Goal: Check status

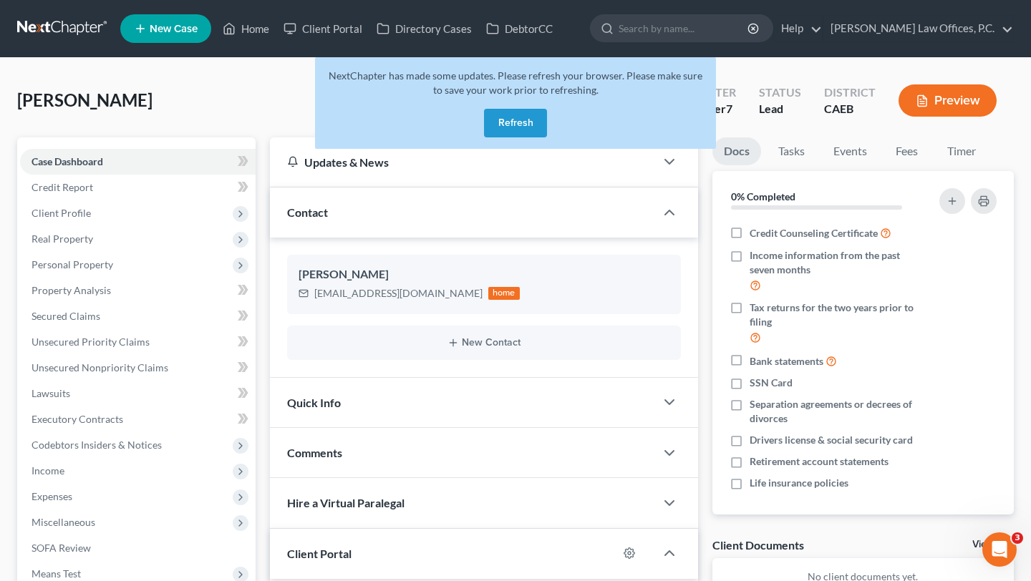
click at [513, 115] on button "Refresh" at bounding box center [515, 123] width 63 height 29
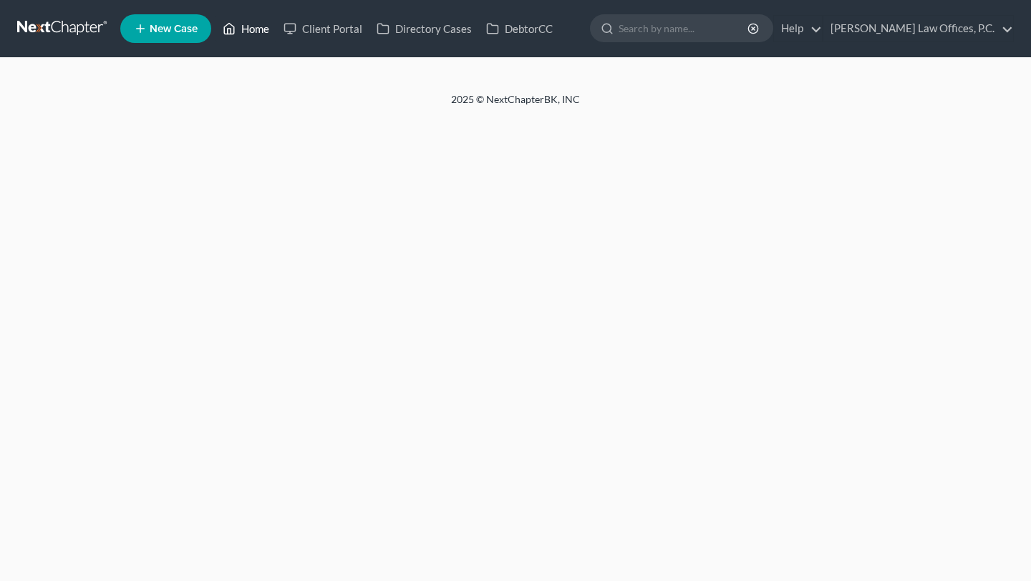
click at [251, 28] on link "Home" at bounding box center [246, 29] width 61 height 26
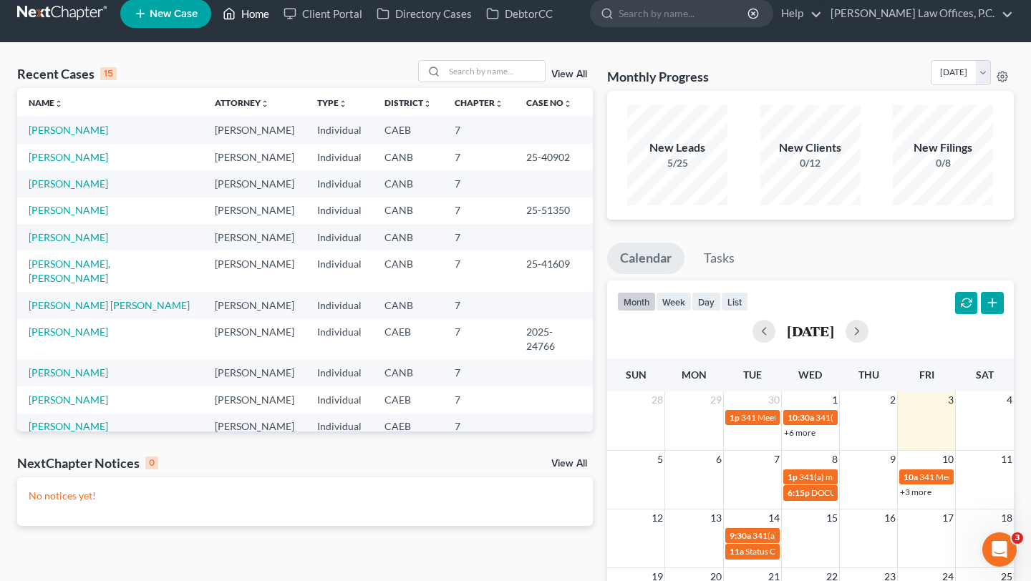
scroll to position [17, 0]
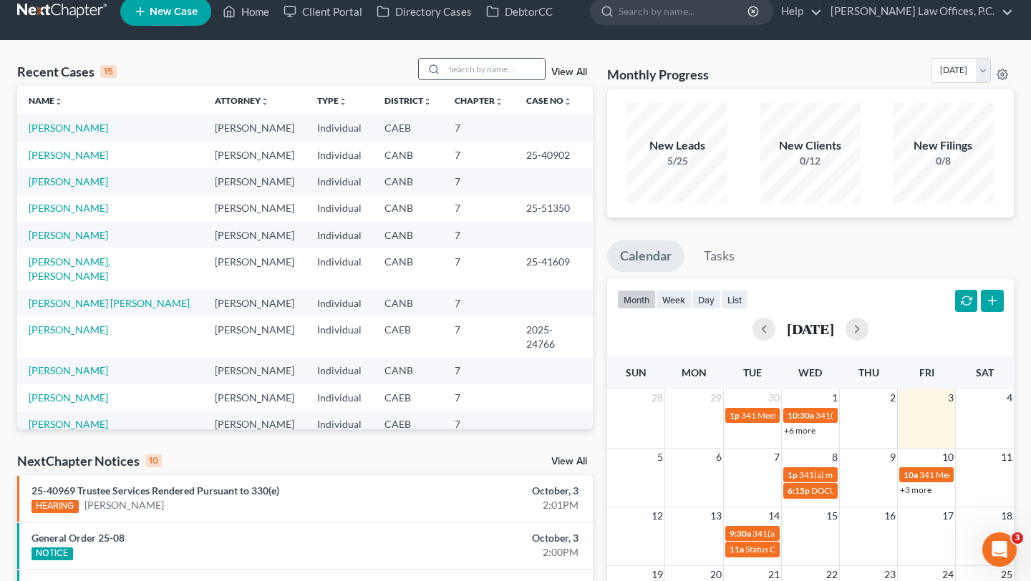
click at [483, 72] on input "search" at bounding box center [495, 69] width 100 height 21
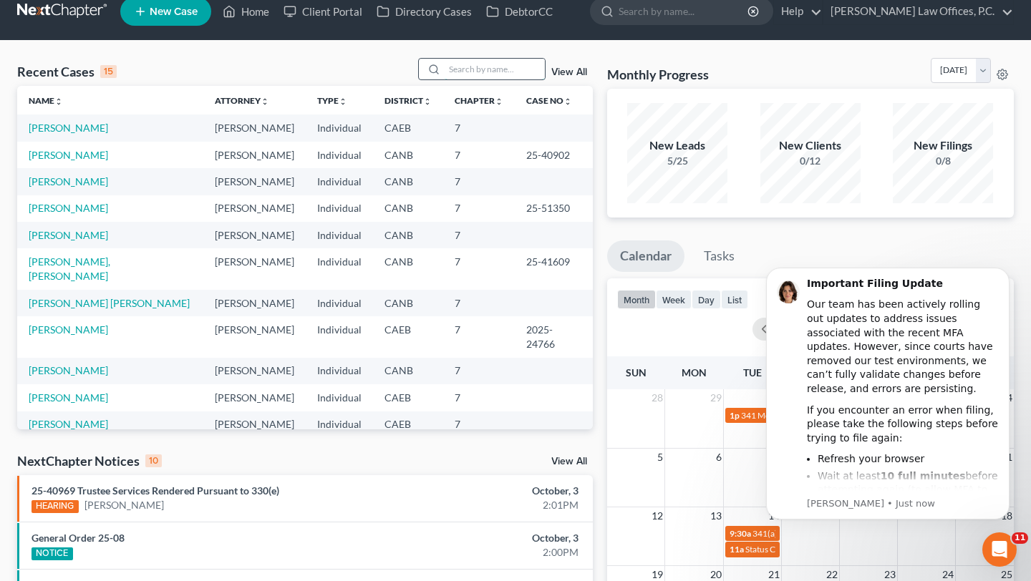
scroll to position [0, 0]
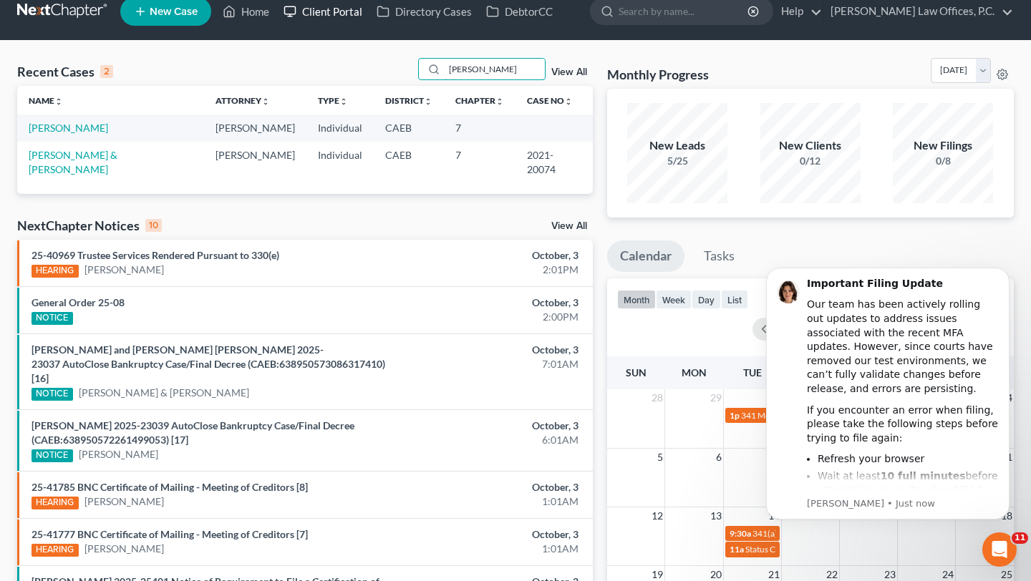
type input "bruce"
click at [354, 11] on link "Client Portal" at bounding box center [322, 12] width 93 height 26
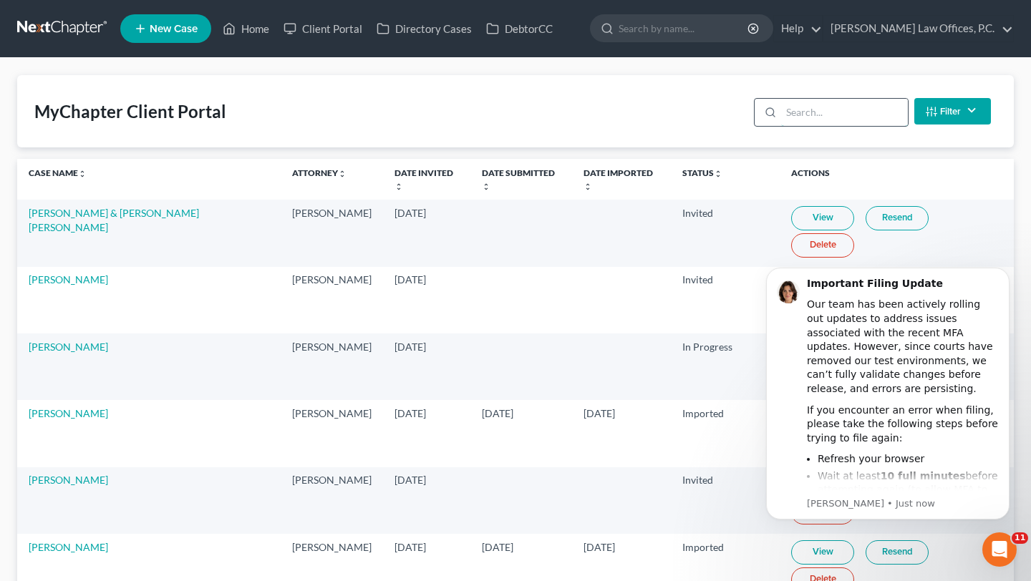
click at [810, 107] on input "search" at bounding box center [844, 112] width 127 height 27
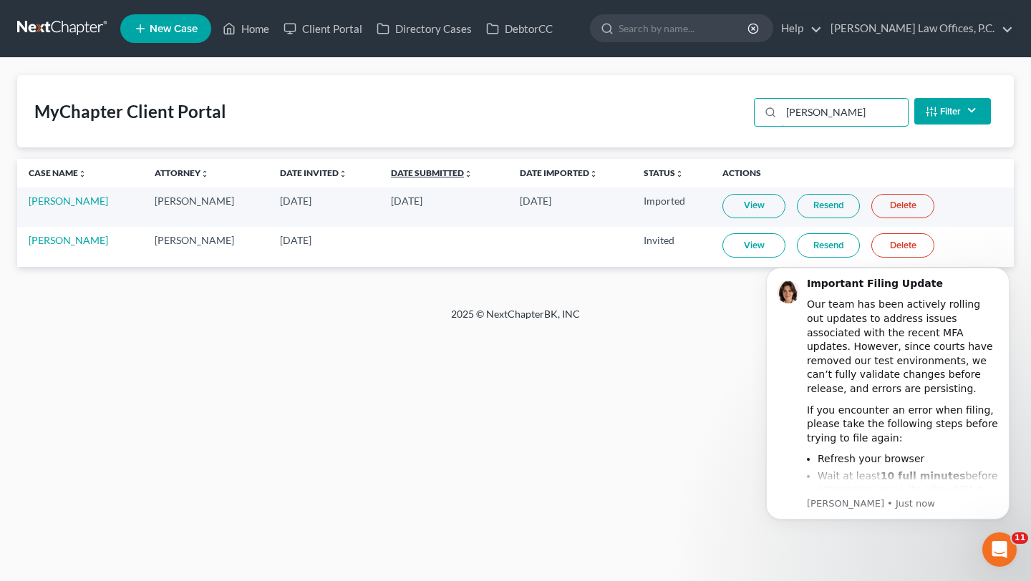
type input "bruce"
click at [419, 172] on link "Date Submitted unfold_more expand_more expand_less" at bounding box center [432, 173] width 82 height 11
drag, startPoint x: 145, startPoint y: 201, endPoint x: 647, endPoint y: 205, distance: 501.9
click at [647, 205] on tr "Bruce Owen Ryan Keenan Oct 2, 2025 Invited View Resend Delete" at bounding box center [515, 207] width 997 height 39
click at [647, 205] on td "Invited" at bounding box center [672, 207] width 79 height 39
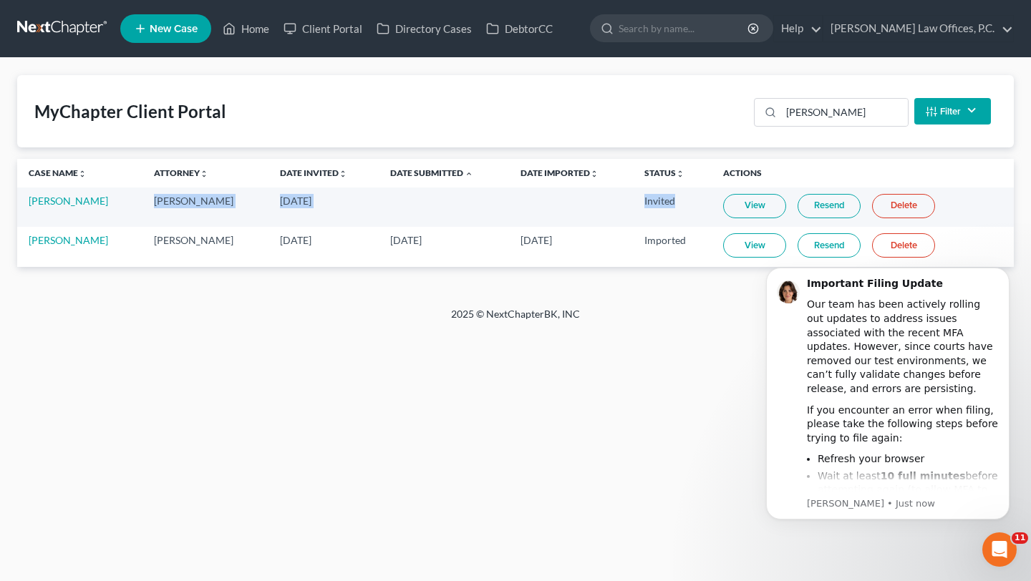
drag, startPoint x: 673, startPoint y: 205, endPoint x: 150, endPoint y: 203, distance: 523.4
click at [150, 203] on tr "Bruce Owen Ryan Keenan Oct 2, 2025 Invited View Resend Delete" at bounding box center [515, 207] width 997 height 39
click at [150, 203] on td "[PERSON_NAME]" at bounding box center [204, 207] width 125 height 39
drag, startPoint x: 156, startPoint y: 203, endPoint x: 659, endPoint y: 200, distance: 502.6
click at [659, 200] on tr "Bruce Owen Ryan Keenan Oct 2, 2025 Invited View Resend Delete" at bounding box center [515, 207] width 997 height 39
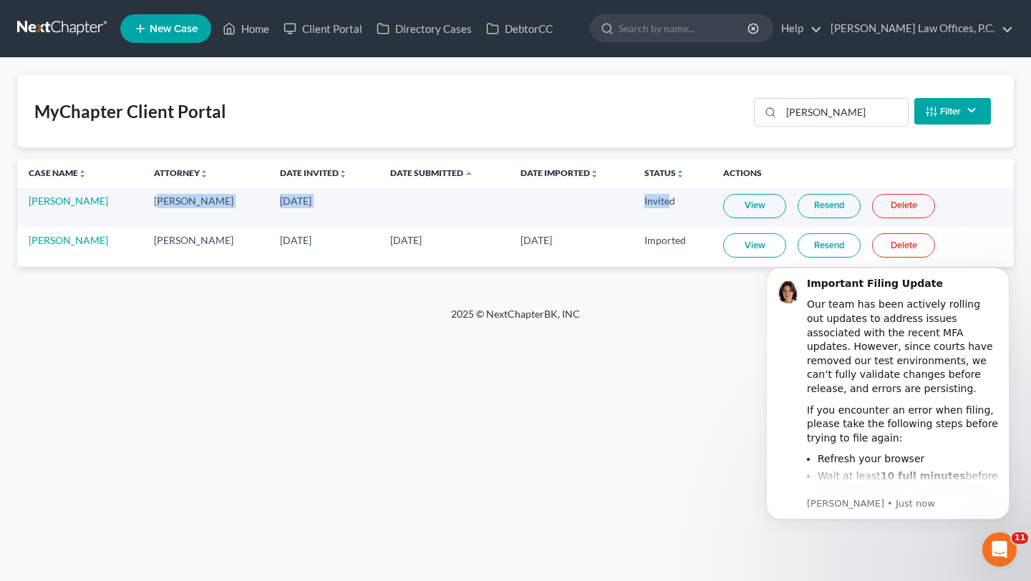
click at [659, 200] on td "Invited" at bounding box center [672, 207] width 79 height 39
drag, startPoint x: 674, startPoint y: 200, endPoint x: 123, endPoint y: 208, distance: 550.6
click at [123, 208] on tr "Bruce Owen Ryan Keenan Oct 2, 2025 Invited View Resend Delete" at bounding box center [515, 207] width 997 height 39
click at [123, 208] on td "Bruce Owen" at bounding box center [79, 207] width 125 height 39
drag, startPoint x: 137, startPoint y: 200, endPoint x: 657, endPoint y: 201, distance: 519.1
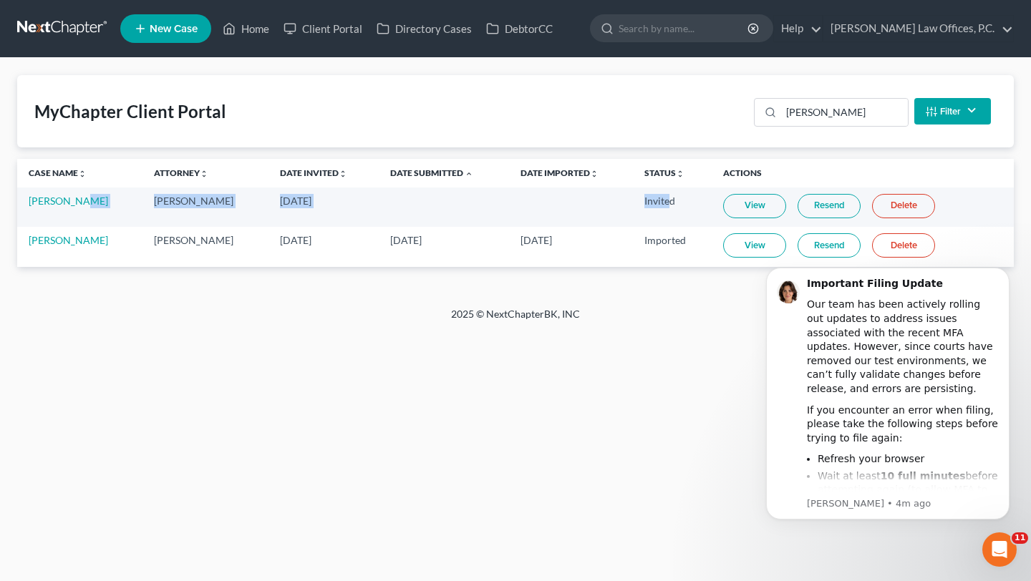
click at [657, 201] on tr "Bruce Owen Ryan Keenan Oct 2, 2025 Invited View Resend Delete" at bounding box center [515, 207] width 997 height 39
click at [656, 200] on td "Invited" at bounding box center [672, 207] width 79 height 39
drag, startPoint x: 670, startPoint y: 200, endPoint x: 161, endPoint y: 198, distance: 509.0
click at [161, 198] on tr "Bruce Owen Ryan Keenan Oct 2, 2025 Invited View Resend Delete" at bounding box center [515, 207] width 997 height 39
click at [161, 198] on td "[PERSON_NAME]" at bounding box center [204, 207] width 125 height 39
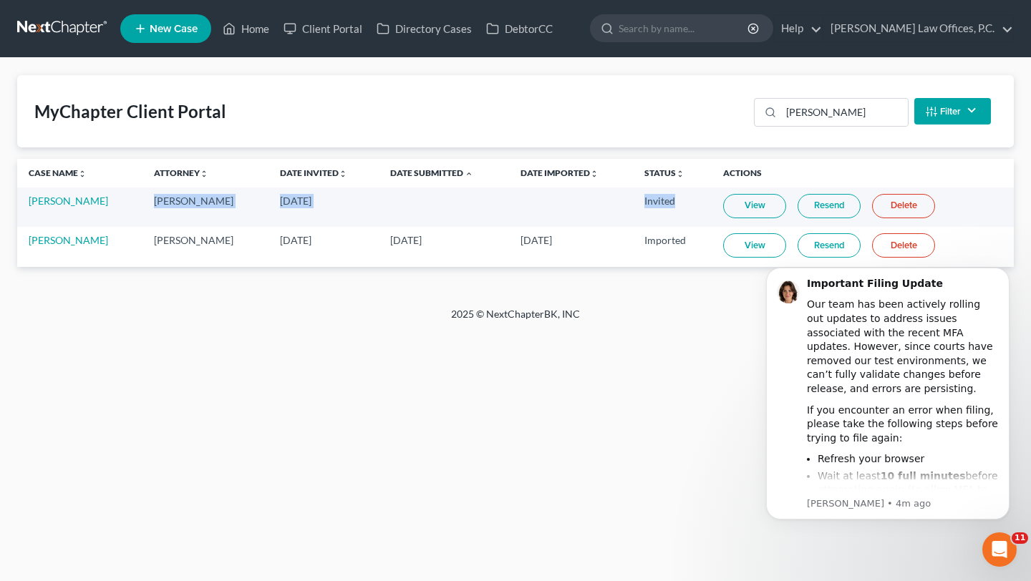
drag, startPoint x: 150, startPoint y: 200, endPoint x: 665, endPoint y: 200, distance: 514.8
click at [665, 200] on tr "Bruce Owen Ryan Keenan Oct 2, 2025 Invited View Resend Delete" at bounding box center [515, 207] width 997 height 39
click at [665, 200] on td "Invited" at bounding box center [672, 207] width 79 height 39
drag, startPoint x: 674, startPoint y: 200, endPoint x: 130, endPoint y: 203, distance: 543.4
click at [130, 203] on tr "Bruce Owen Ryan Keenan Oct 2, 2025 Invited View Resend Delete" at bounding box center [515, 207] width 997 height 39
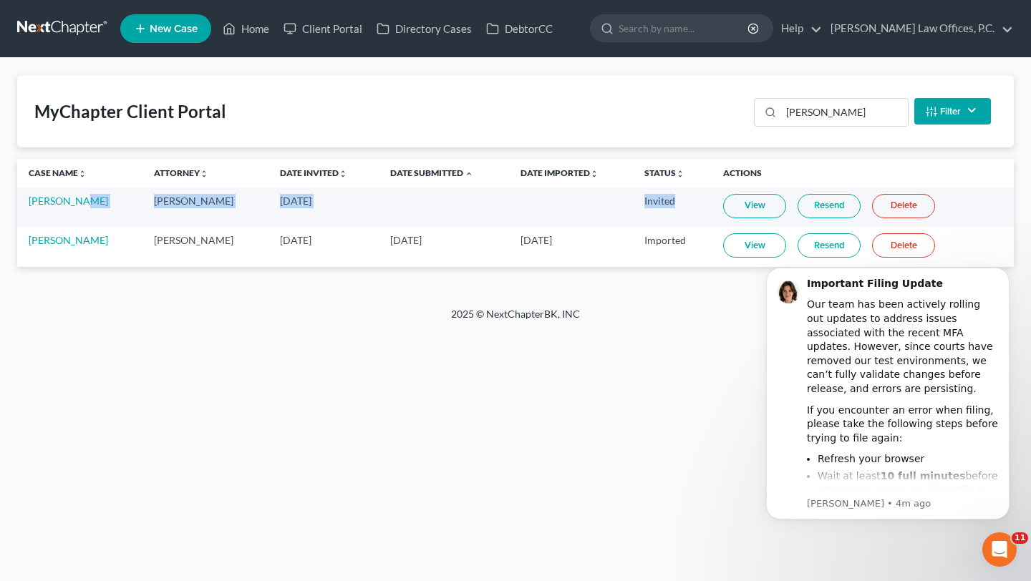
click at [130, 203] on td "Bruce Owen" at bounding box center [79, 207] width 125 height 39
drag, startPoint x: 130, startPoint y: 203, endPoint x: 670, endPoint y: 199, distance: 539.8
click at [670, 199] on tr "Bruce Owen Ryan Keenan Oct 2, 2025 Invited View Resend Delete" at bounding box center [515, 207] width 997 height 39
click at [670, 199] on td "Invited" at bounding box center [672, 207] width 79 height 39
drag, startPoint x: 669, startPoint y: 199, endPoint x: 150, endPoint y: 203, distance: 519.1
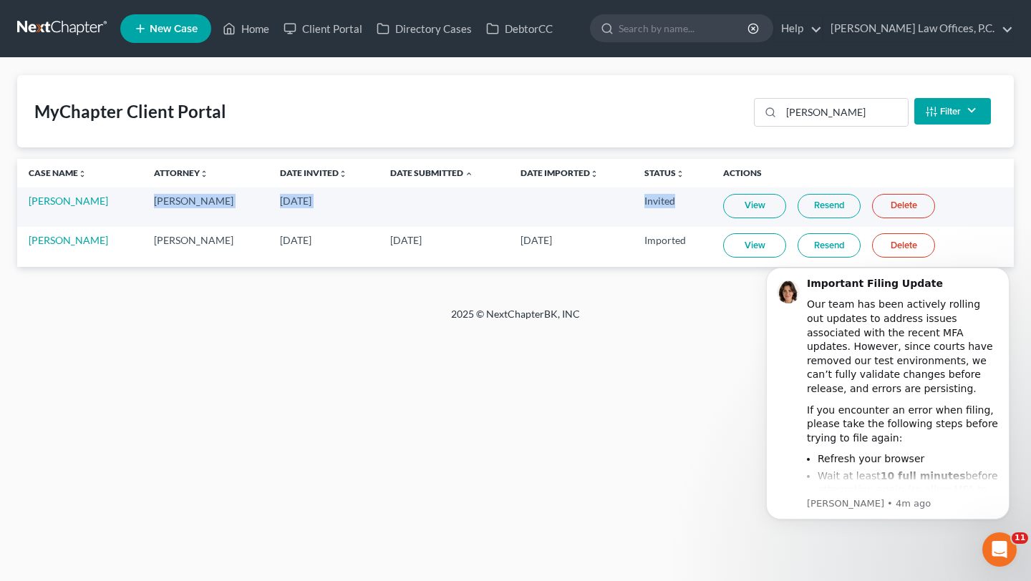
click at [150, 203] on tr "Bruce Owen Ryan Keenan Oct 2, 2025 Invited View Resend Delete" at bounding box center [515, 207] width 997 height 39
click at [150, 203] on td "[PERSON_NAME]" at bounding box center [204, 207] width 125 height 39
drag, startPoint x: 147, startPoint y: 200, endPoint x: 693, endPoint y: 199, distance: 545.6
click at [693, 199] on tr "Bruce Owen Ryan Keenan Oct 2, 2025 Invited View Resend Delete" at bounding box center [515, 207] width 997 height 39
click at [693, 199] on td "Invited" at bounding box center [672, 207] width 79 height 39
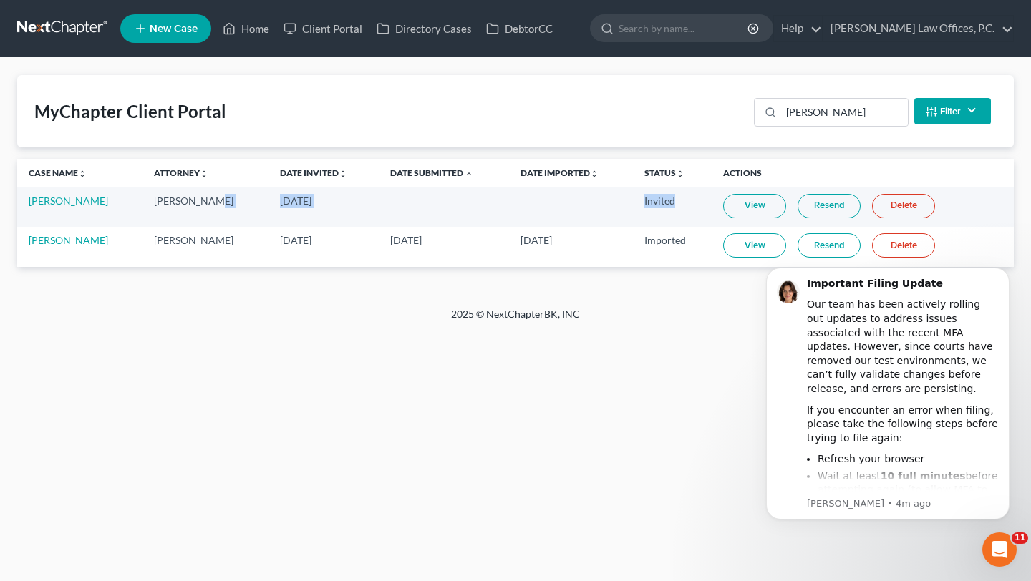
drag, startPoint x: 692, startPoint y: 199, endPoint x: 223, endPoint y: 205, distance: 469.0
click at [223, 205] on tr "Bruce Owen Ryan Keenan Oct 2, 2025 Invited View Resend Delete" at bounding box center [515, 207] width 997 height 39
click at [223, 205] on td "[PERSON_NAME]" at bounding box center [204, 207] width 125 height 39
drag, startPoint x: 143, startPoint y: 196, endPoint x: 681, endPoint y: 200, distance: 537.7
click at [681, 200] on tr "Bruce Owen Ryan Keenan Oct 2, 2025 Invited View Resend Delete" at bounding box center [515, 207] width 997 height 39
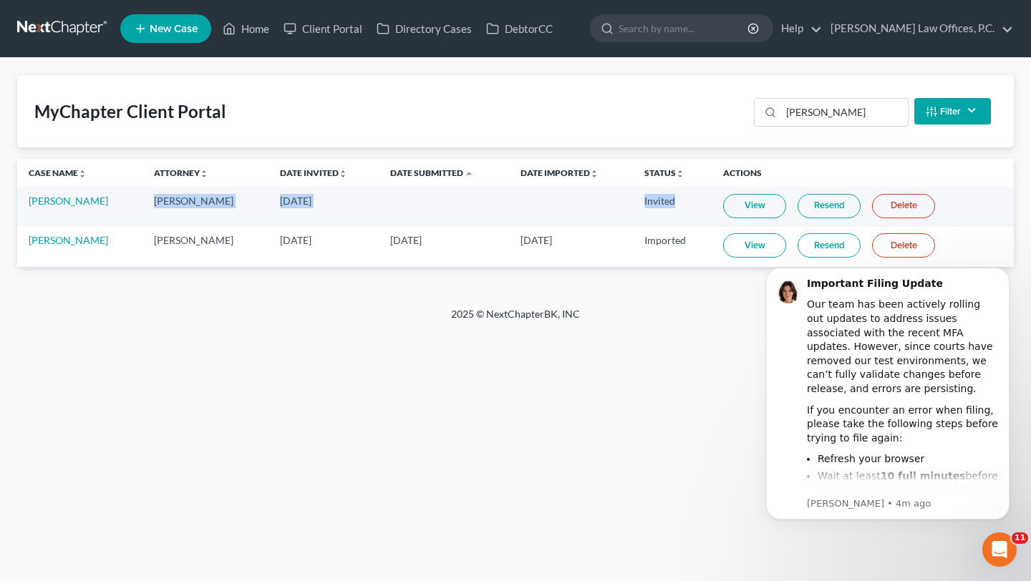
click at [681, 200] on td "Invited" at bounding box center [672, 207] width 79 height 39
